Goal: Check status: Check status

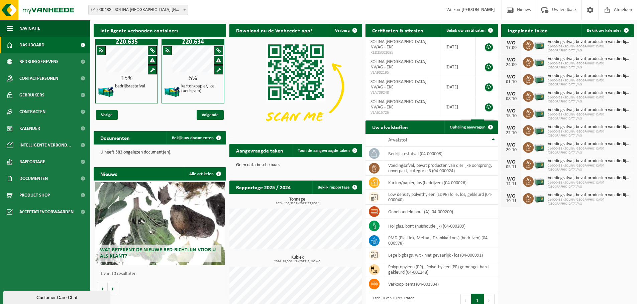
click at [184, 9] on b at bounding box center [184, 10] width 3 height 2
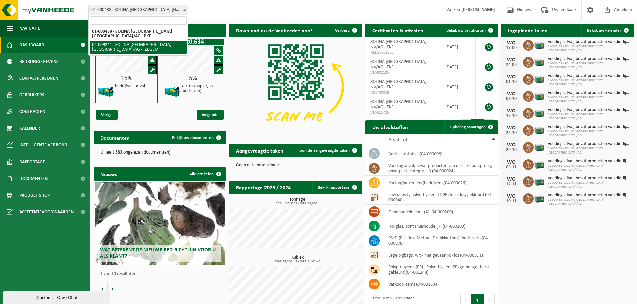
select select "13150"
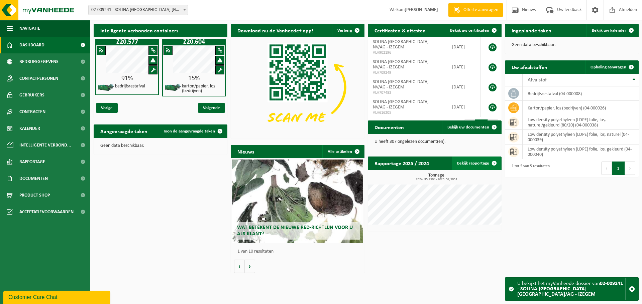
click at [474, 166] on link "Bekijk rapportage" at bounding box center [476, 163] width 49 height 13
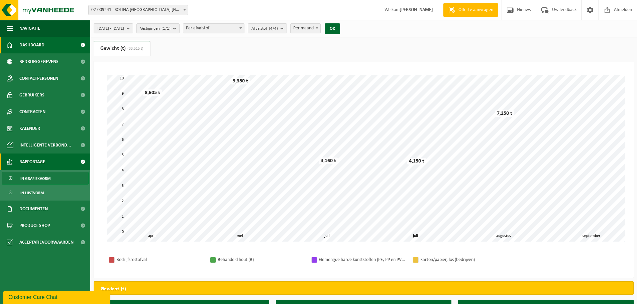
click at [41, 40] on span "Dashboard" at bounding box center [31, 45] width 25 height 17
